Goal: Task Accomplishment & Management: Use online tool/utility

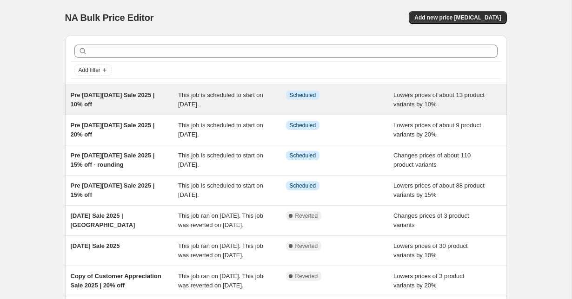
click at [146, 105] on div "Pre Black Friday Sale 2025 | 10% off" at bounding box center [125, 100] width 108 height 19
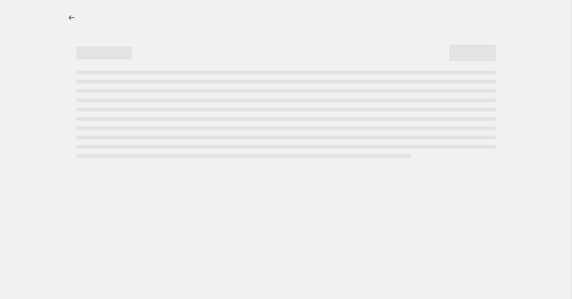
select select "percentage"
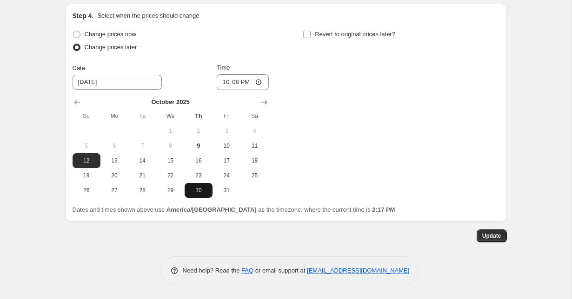
scroll to position [996, 0]
click at [120, 162] on span "13" at bounding box center [114, 160] width 20 height 7
type input "10/13/2025"
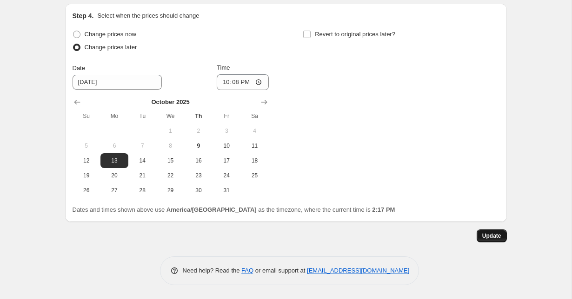
click at [482, 237] on span "Update" at bounding box center [491, 236] width 19 height 7
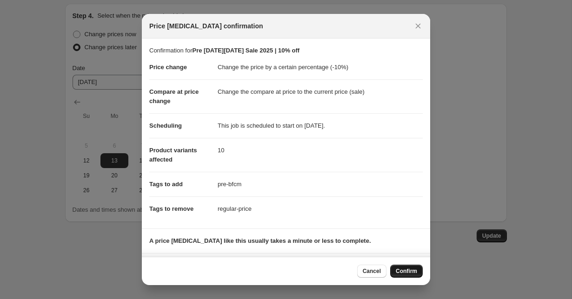
click at [396, 275] on button "Confirm" at bounding box center [406, 271] width 33 height 13
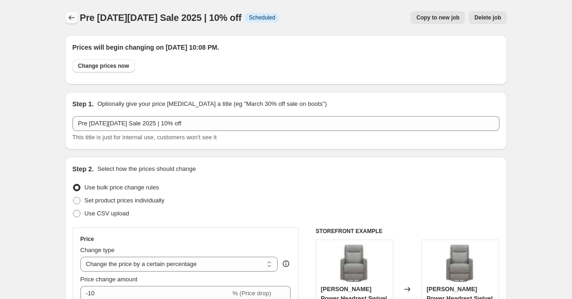
scroll to position [0, 0]
click at [71, 19] on icon "Price change jobs" at bounding box center [71, 17] width 9 height 9
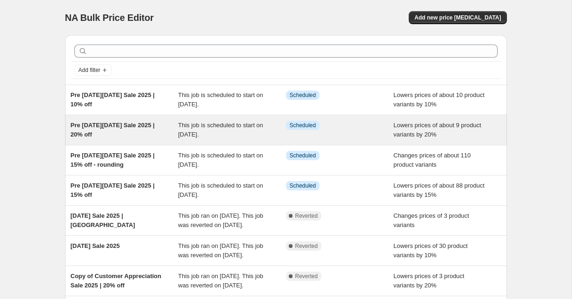
click at [127, 127] on span "Pre Black Friday Sale 2025 | 20% off" at bounding box center [113, 130] width 84 height 16
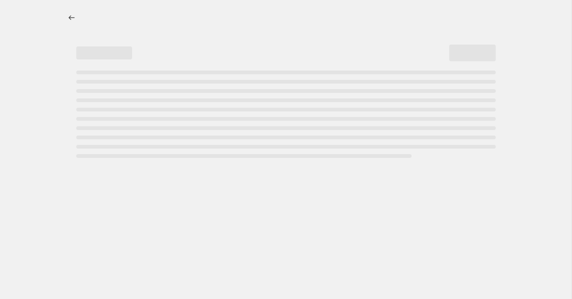
select select "percentage"
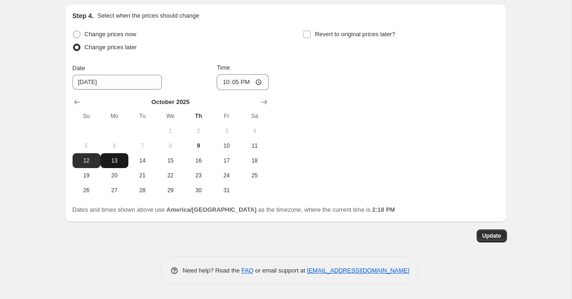
scroll to position [987, 0]
click at [116, 164] on span "13" at bounding box center [114, 160] width 20 height 7
type input "10/13/2025"
click at [485, 237] on span "Update" at bounding box center [491, 236] width 19 height 7
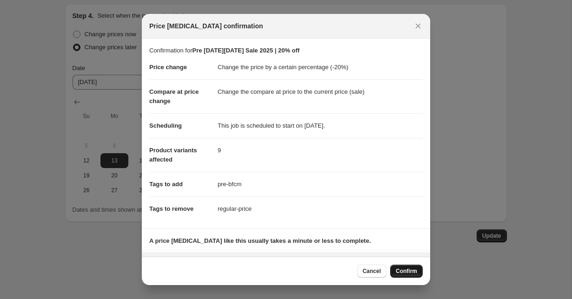
click at [416, 275] on span "Confirm" at bounding box center [406, 271] width 21 height 7
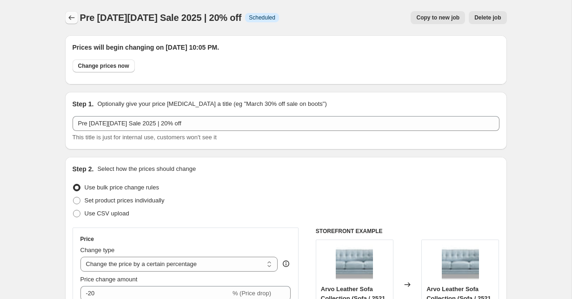
click at [72, 20] on icon "Price change jobs" at bounding box center [71, 17] width 9 height 9
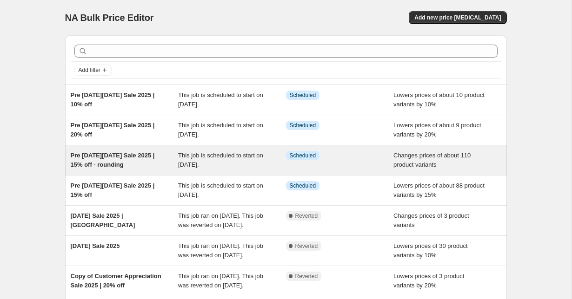
click at [208, 164] on span "This job is scheduled to start on October 12, 2025." at bounding box center [220, 160] width 85 height 16
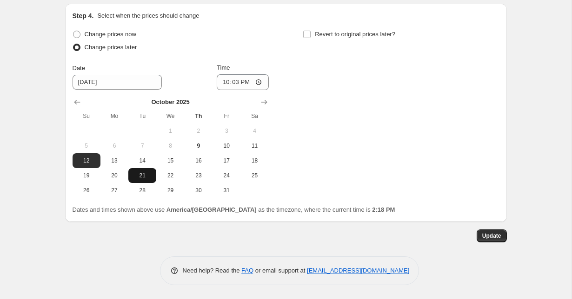
scroll to position [1936, 0]
click at [124, 163] on span "13" at bounding box center [114, 160] width 20 height 7
type input "10/13/2025"
click at [498, 238] on span "Update" at bounding box center [491, 236] width 19 height 7
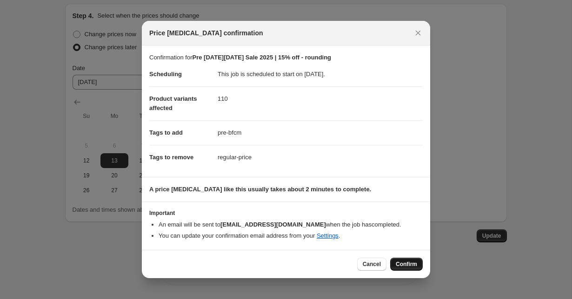
click at [400, 265] on span "Confirm" at bounding box center [406, 264] width 21 height 7
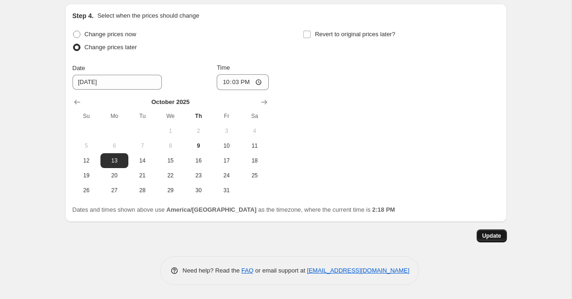
click at [490, 234] on span "Update" at bounding box center [491, 236] width 19 height 7
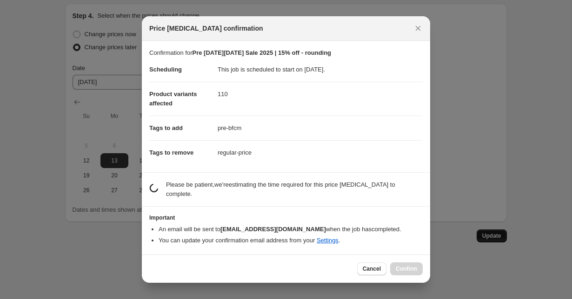
scroll to position [0, 0]
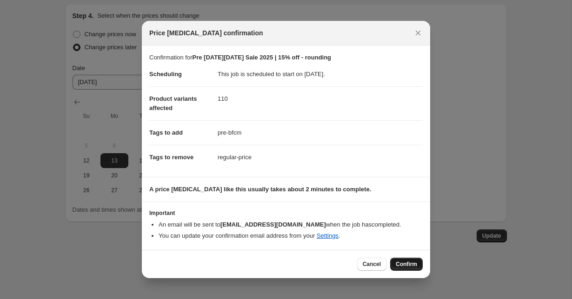
click at [413, 263] on span "Confirm" at bounding box center [406, 264] width 21 height 7
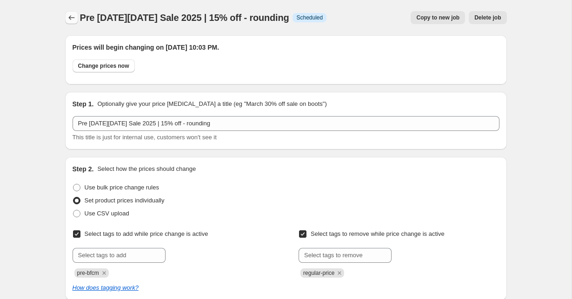
click at [73, 15] on icon "Price change jobs" at bounding box center [71, 17] width 9 height 9
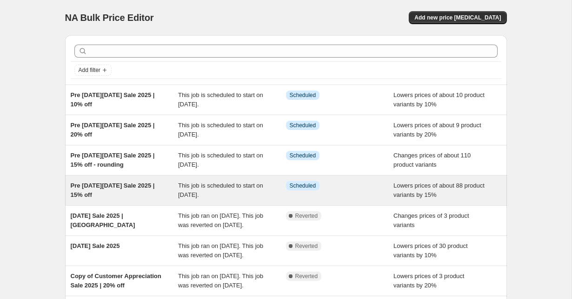
click at [203, 201] on div "Pre Black Friday Sale 2025 | 15% off This job is scheduled to start on October …" at bounding box center [286, 191] width 442 height 30
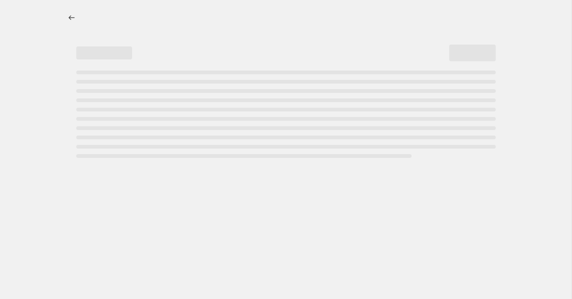
select select "percentage"
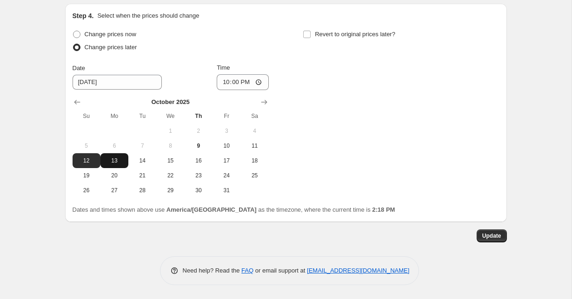
scroll to position [996, 0]
click at [118, 163] on span "13" at bounding box center [114, 160] width 20 height 7
type input "10/13/2025"
click at [503, 239] on button "Update" at bounding box center [492, 236] width 30 height 13
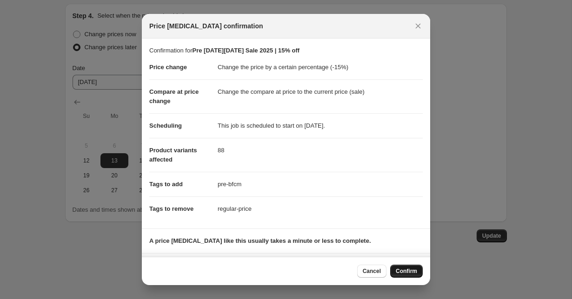
click at [415, 269] on span "Confirm" at bounding box center [406, 271] width 21 height 7
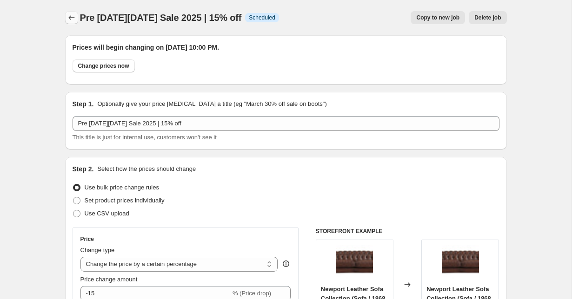
click at [69, 20] on icon "Price change jobs" at bounding box center [71, 17] width 9 height 9
